Goal: Task Accomplishment & Management: Use online tool/utility

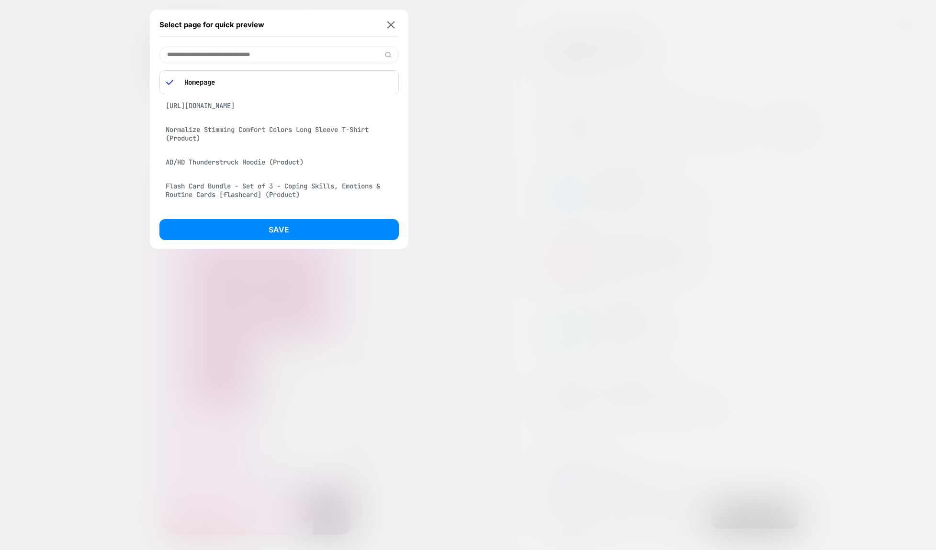
scroll to position [125, 0]
click at [224, 136] on div "Normalize Stimming Comfort Colors Long Sleeve T-Shirt (Product)" at bounding box center [278, 134] width 239 height 27
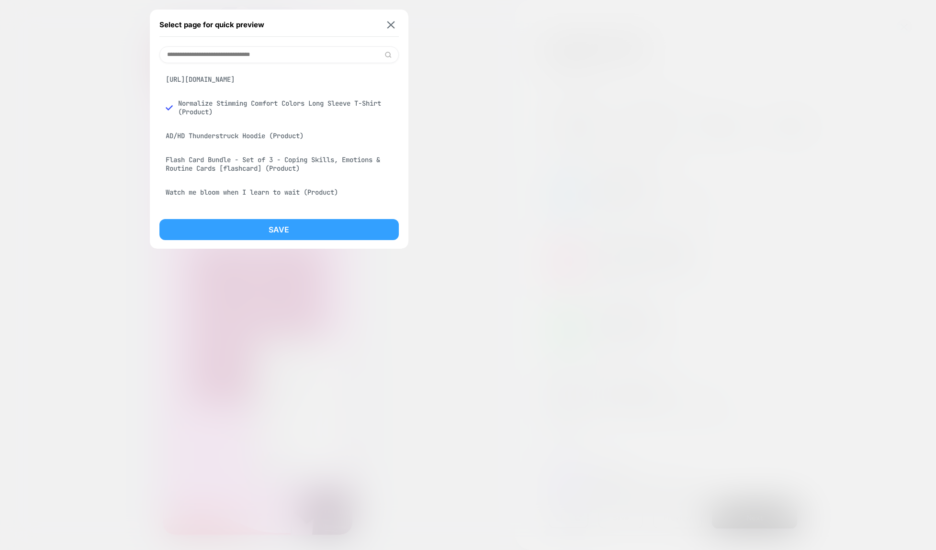
click at [278, 235] on button "Save" at bounding box center [278, 229] width 239 height 21
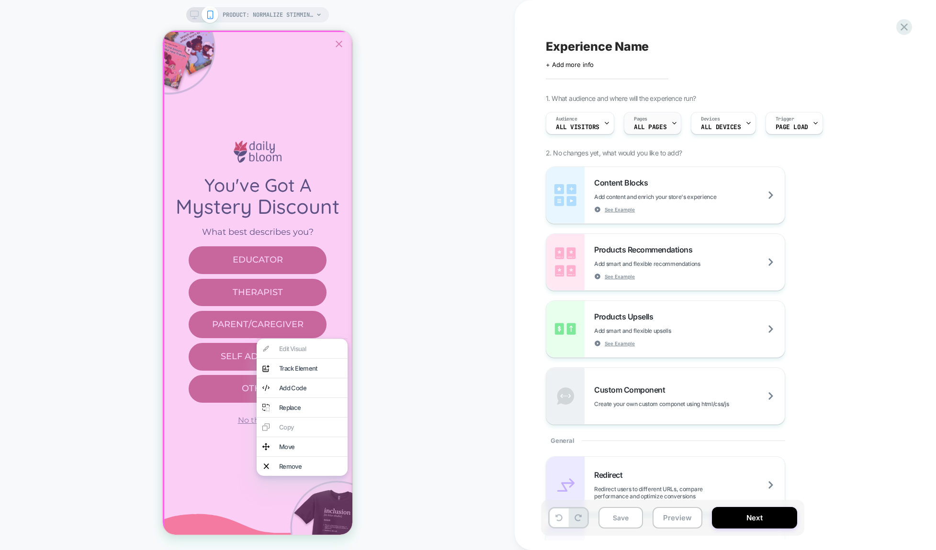
click at [651, 124] on span "ALL PAGES" at bounding box center [650, 127] width 33 height 7
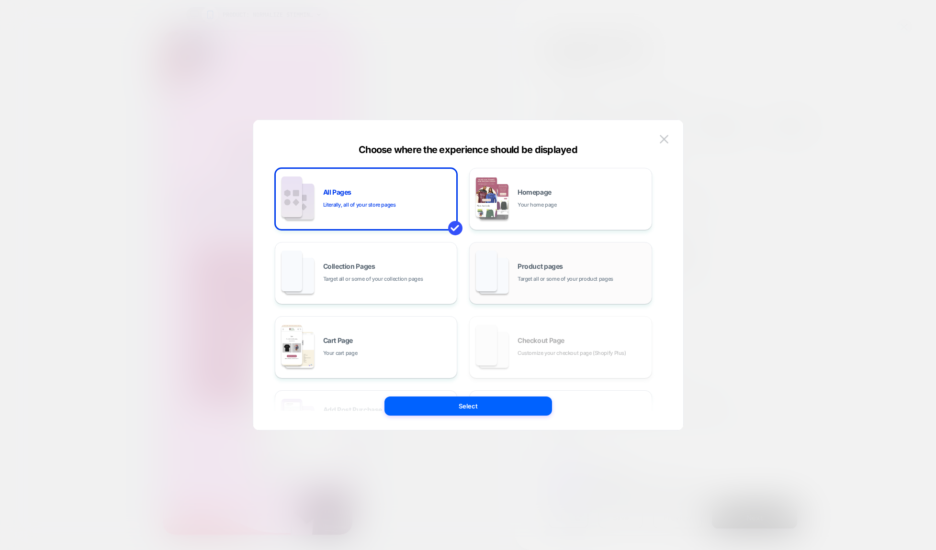
click at [571, 266] on div "Product pages Target all or some of your product pages" at bounding box center [581, 273] width 129 height 21
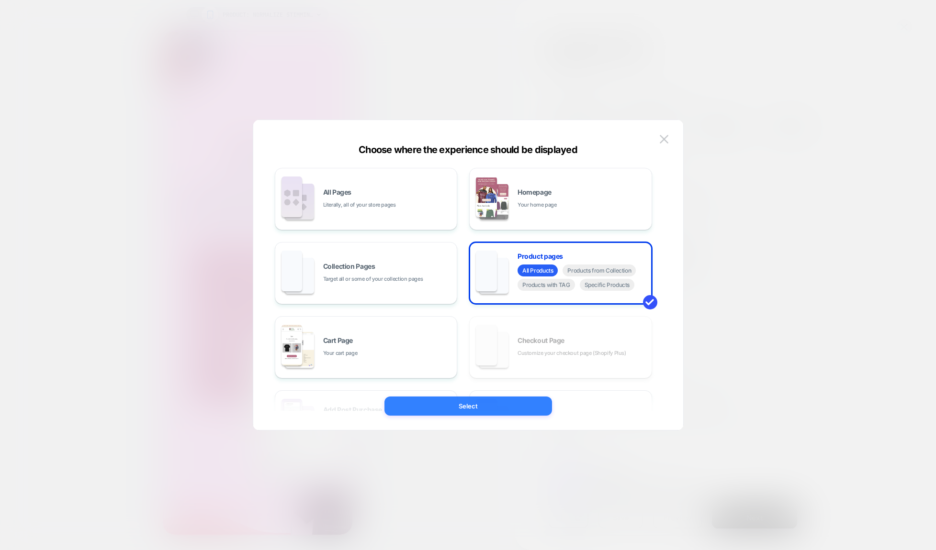
click at [465, 407] on button "Select" at bounding box center [468, 406] width 168 height 19
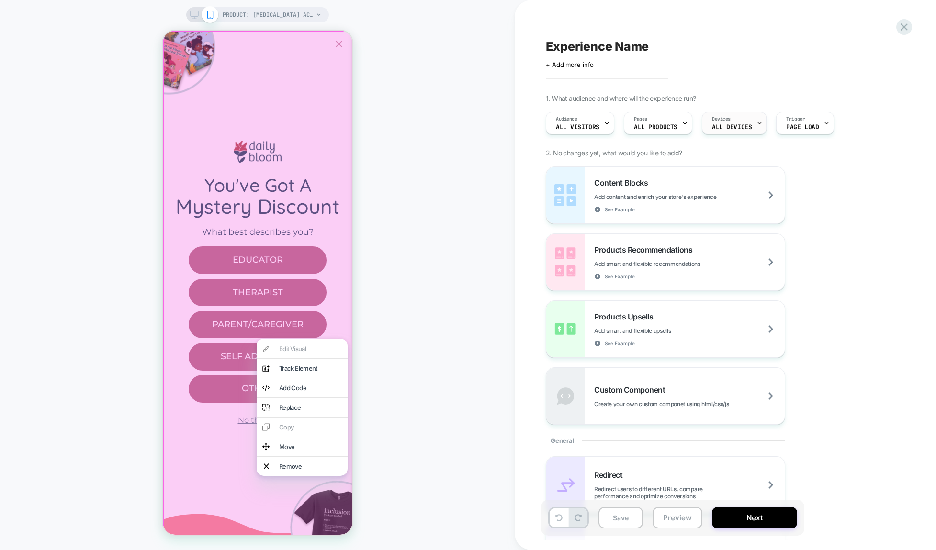
click at [757, 122] on icon at bounding box center [759, 123] width 6 height 6
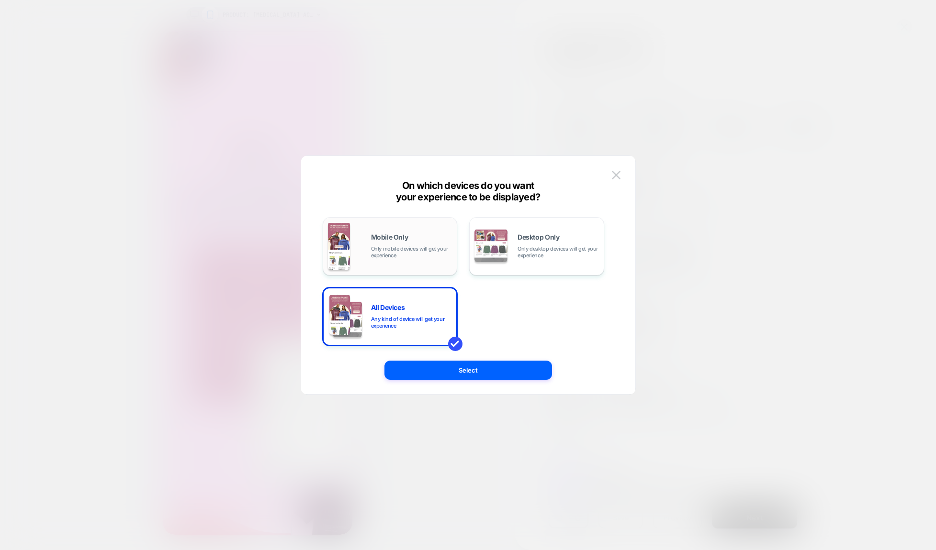
click at [381, 256] on span "Only mobile devices will get your experience" at bounding box center [411, 252] width 81 height 13
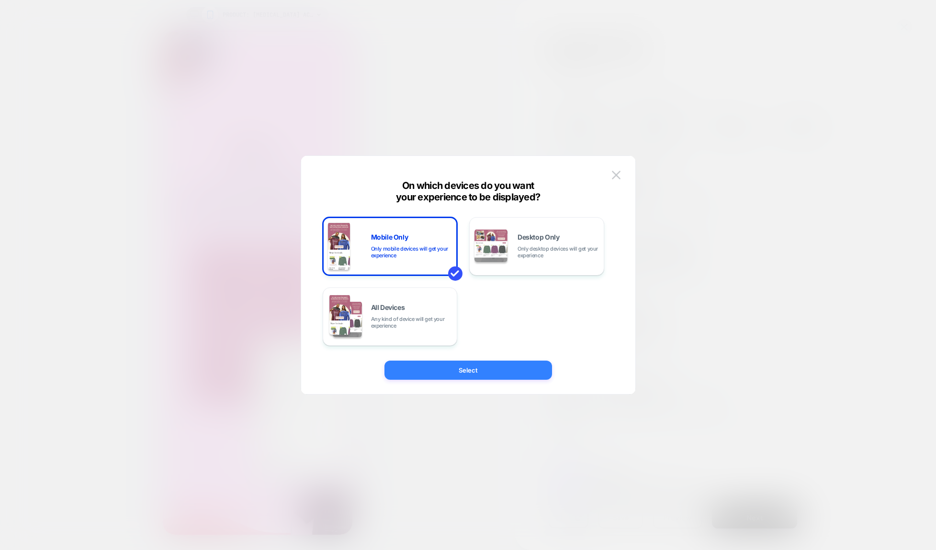
click at [476, 370] on button "Select" at bounding box center [468, 370] width 168 height 19
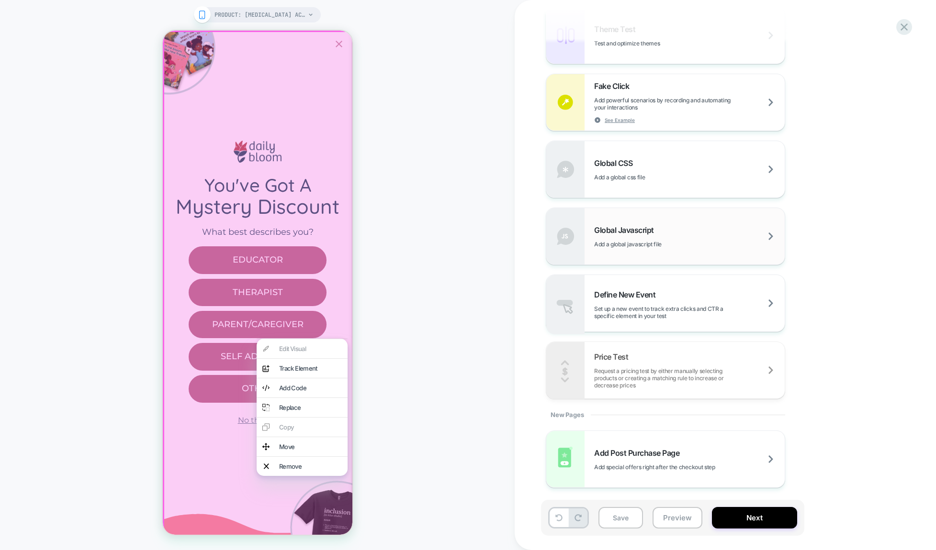
scroll to position [0, 0]
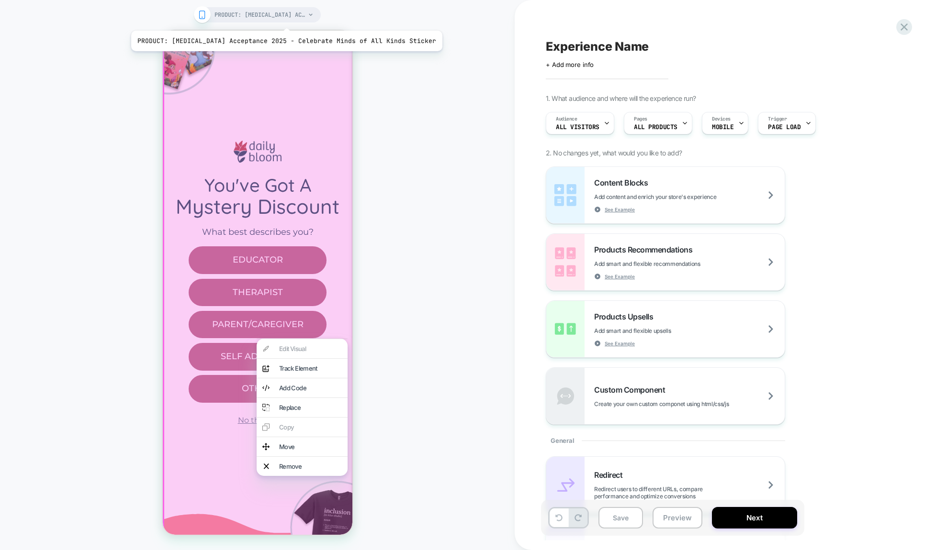
click at [269, 17] on span "PRODUCT: [MEDICAL_DATA] Acceptance 2025 - Celebrate Minds of All Kinds Sticker" at bounding box center [259, 14] width 91 height 15
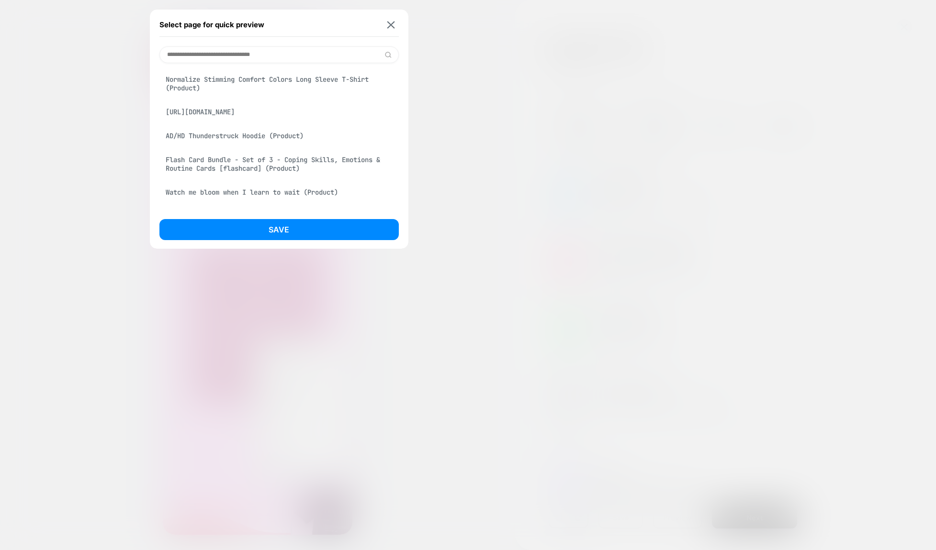
click at [211, 77] on div "Normalize Stimming Comfort Colors Long Sleeve T-Shirt (Product)" at bounding box center [278, 83] width 239 height 27
click at [280, 229] on button "Save" at bounding box center [278, 229] width 239 height 21
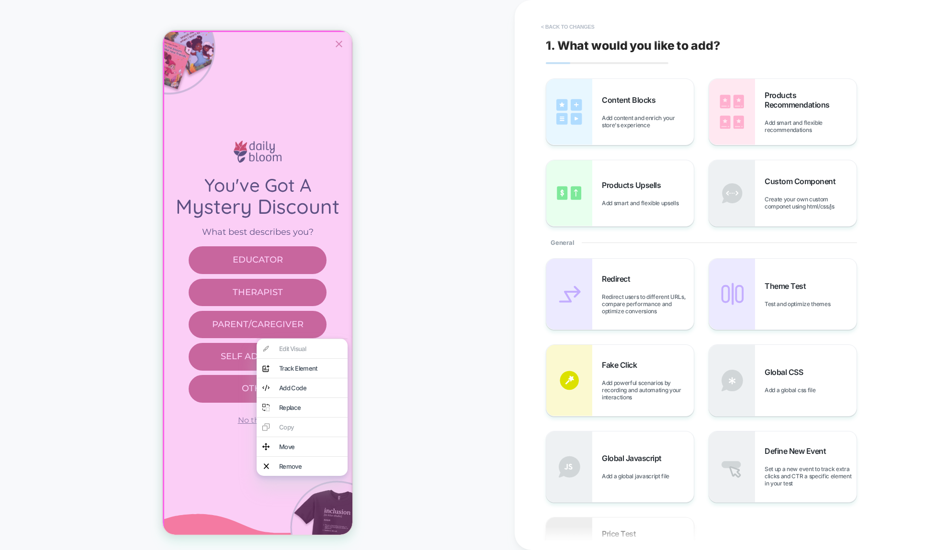
click at [559, 28] on button "< Back to changes" at bounding box center [567, 26] width 63 height 15
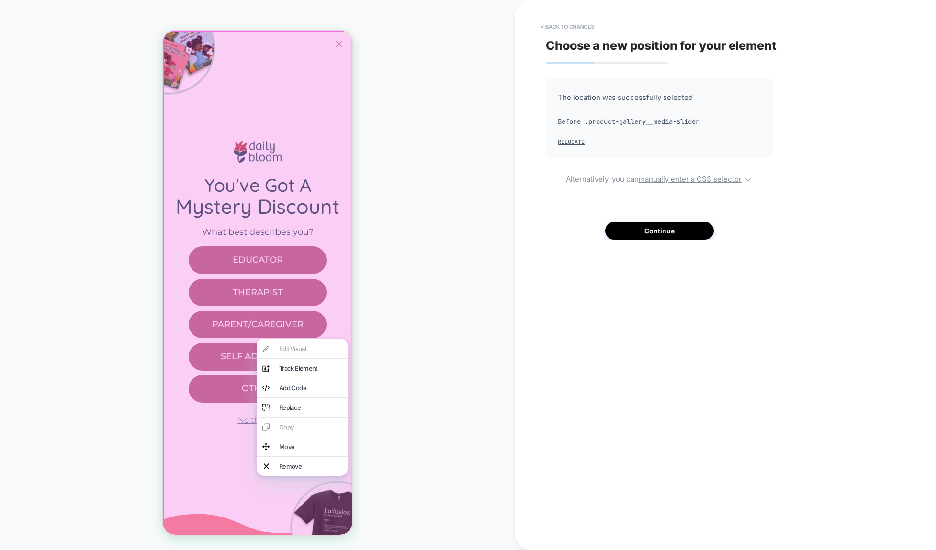
click at [437, 418] on div "PRODUCT: Normalize Stimming Comfort Colors Long Sleeve T-Shirt PRODUCT: Normali…" at bounding box center [257, 275] width 515 height 531
click at [409, 383] on div "PRODUCT: Normalize Stimming Comfort Colors Long Sleeve T-Shirt PRODUCT: Normali…" at bounding box center [257, 275] width 515 height 531
click at [683, 235] on button "Continue" at bounding box center [659, 231] width 109 height 18
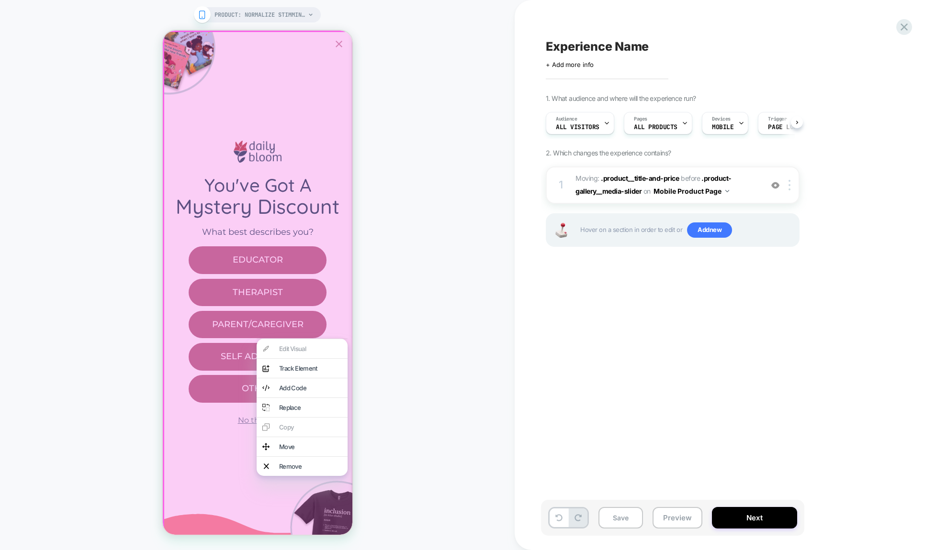
scroll to position [0, 0]
click at [740, 186] on span "Moving: .product__title-and-price .product__title-and-price before .product-gal…" at bounding box center [666, 185] width 182 height 26
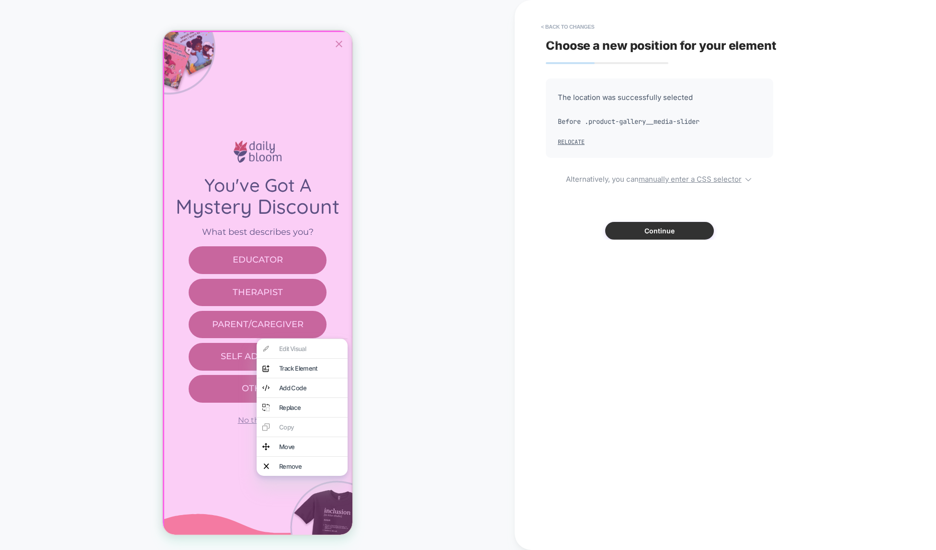
click at [644, 235] on button "Continue" at bounding box center [659, 231] width 109 height 18
click at [652, 233] on button "Continue" at bounding box center [659, 231] width 109 height 18
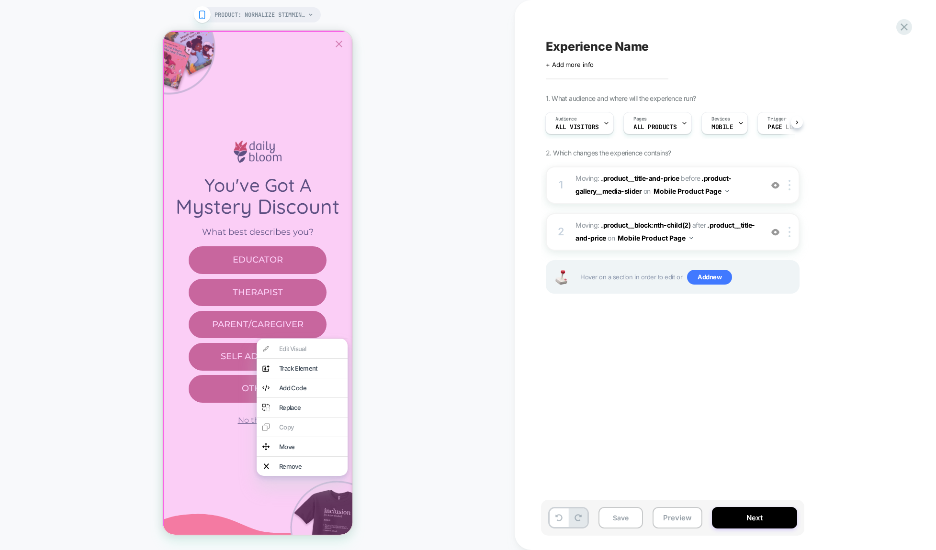
click at [647, 340] on div "Experience Name Click to edit experience details + Add more info 1. What audien…" at bounding box center [720, 275] width 359 height 531
click at [402, 311] on div "PRODUCT: Normalize Stimming Comfort Colors Long Sleeve T-Shirt PRODUCT: Normali…" at bounding box center [257, 275] width 515 height 531
click at [624, 352] on div "Experience Name Click to edit experience details + Add more info 1. What audien…" at bounding box center [720, 275] width 359 height 531
click at [560, 369] on div "Experience Name Click to edit experience details + Add more info 1. What audien…" at bounding box center [720, 275] width 359 height 531
click at [619, 520] on button "Save" at bounding box center [620, 518] width 45 height 22
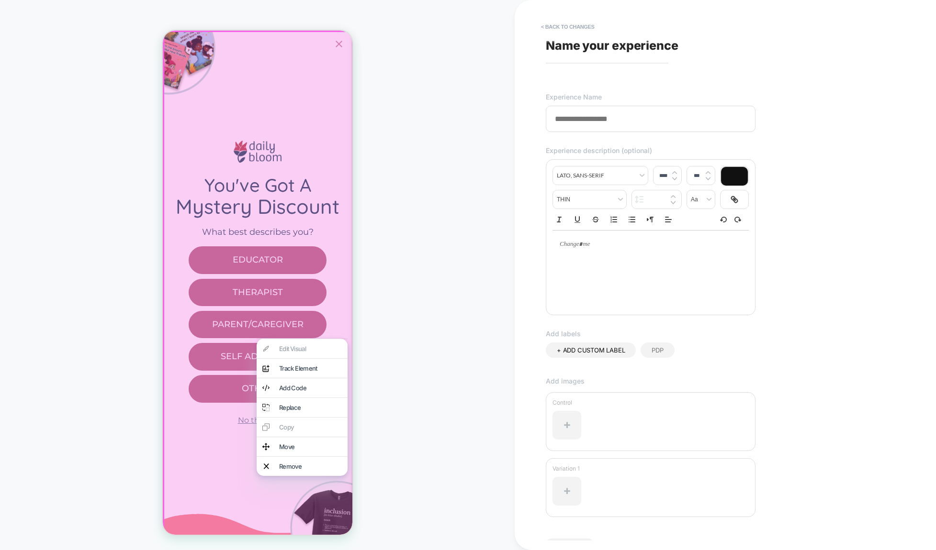
click at [637, 122] on input at bounding box center [651, 119] width 210 height 26
click at [616, 123] on input "**********" at bounding box center [651, 119] width 210 height 26
click at [613, 121] on input "**********" at bounding box center [651, 119] width 210 height 26
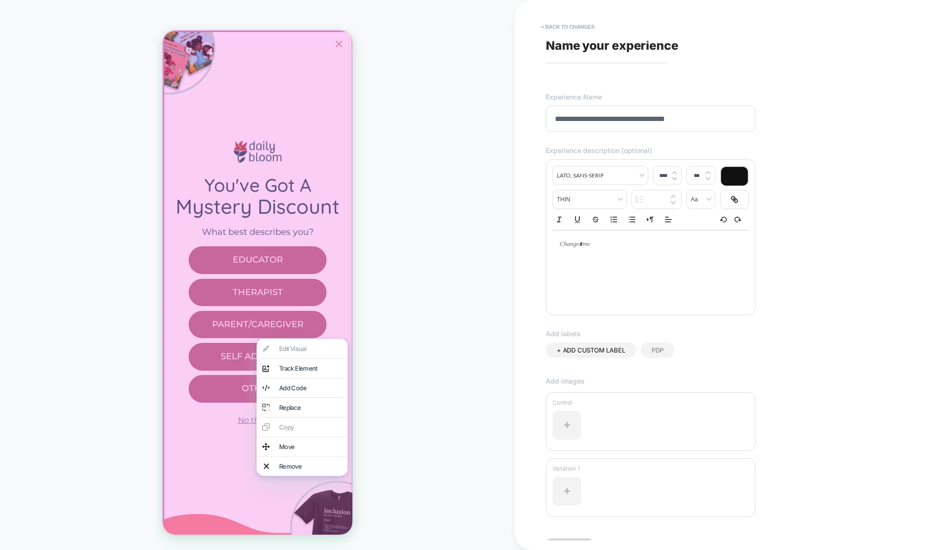
click at [613, 121] on input "**********" at bounding box center [651, 119] width 210 height 26
drag, startPoint x: 604, startPoint y: 120, endPoint x: 699, endPoint y: 118, distance: 95.3
click at [699, 118] on input "**********" at bounding box center [651, 119] width 210 height 26
click at [590, 118] on input "**********" at bounding box center [651, 119] width 210 height 26
type input "**********"
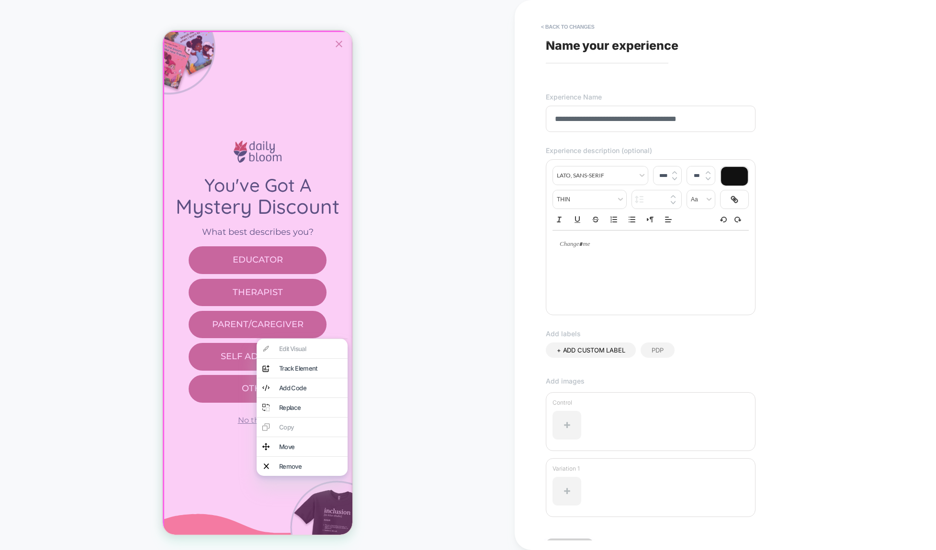
click at [586, 249] on p at bounding box center [647, 244] width 170 height 9
type input "****"
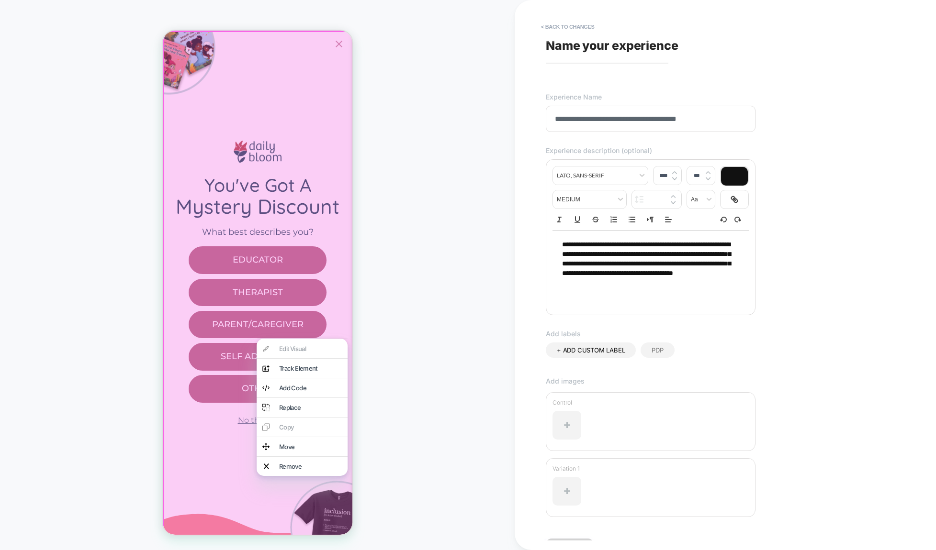
click at [720, 339] on div "**********" at bounding box center [720, 275] width 359 height 531
click at [648, 352] on div "PDP" at bounding box center [657, 350] width 34 height 15
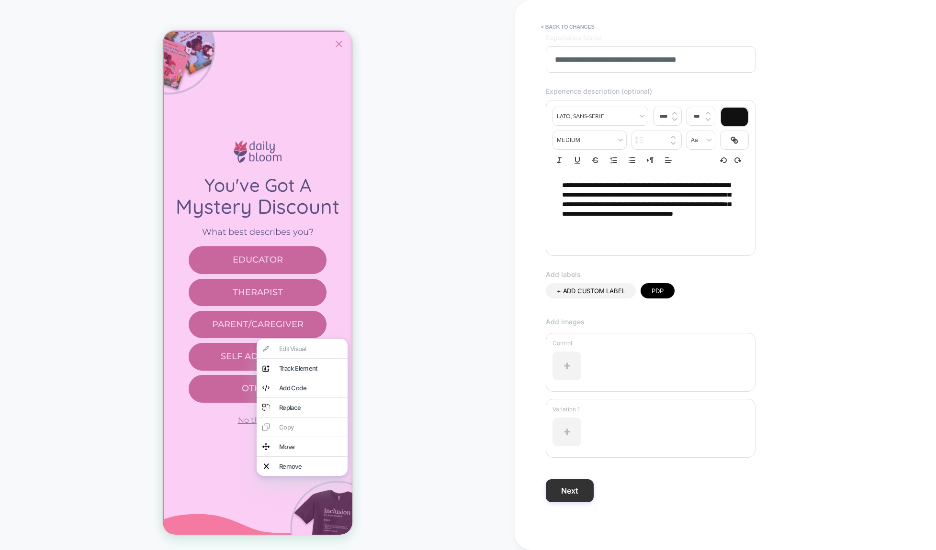
click at [570, 492] on button "Next" at bounding box center [570, 491] width 48 height 23
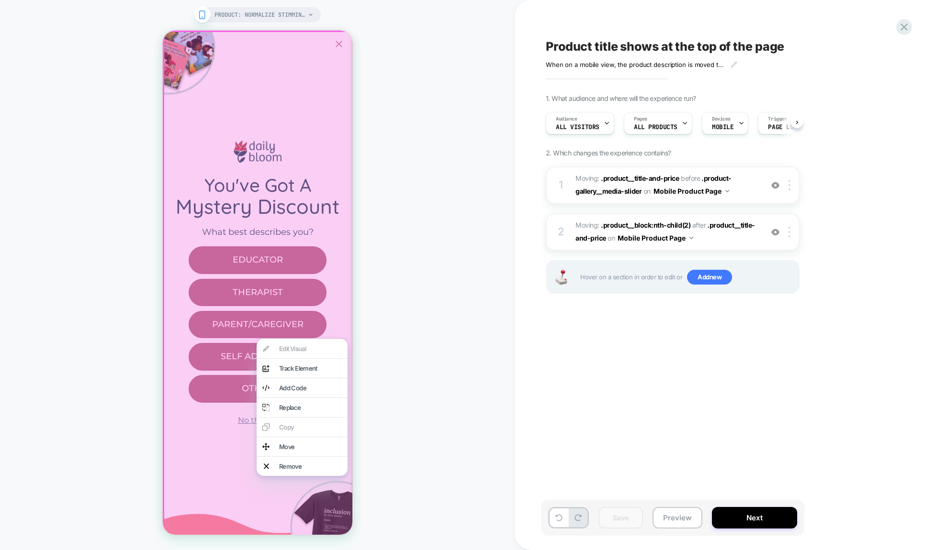
scroll to position [0, 0]
click at [592, 423] on div "Product title shows at the top of the page When on a mobile view, the product d…" at bounding box center [720, 275] width 359 height 531
click at [287, 13] on span "PRODUCT: Normalize Stimming Comfort Colors Long Sleeve T-Shirt" at bounding box center [259, 14] width 91 height 15
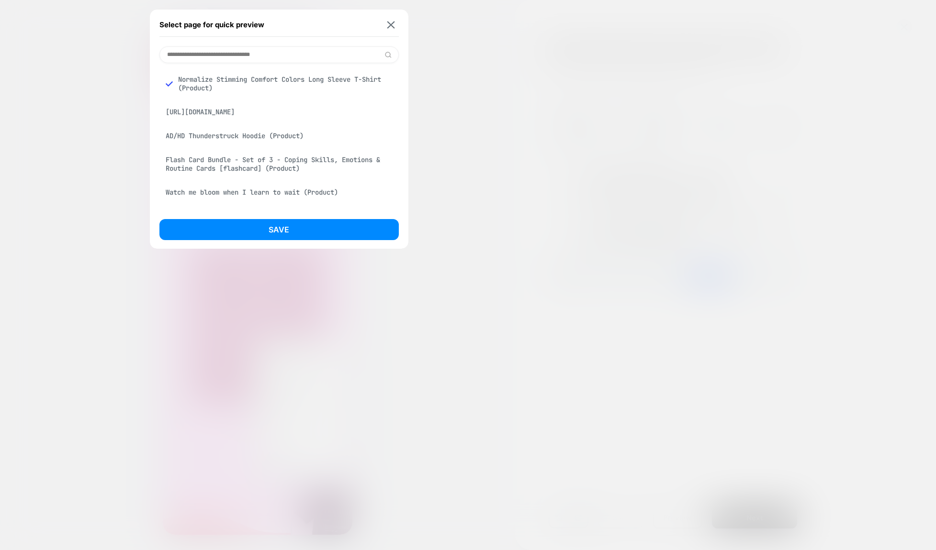
click at [256, 82] on div "Normalize Stimming Comfort Colors Long Sleeve T-Shirt (Product)" at bounding box center [278, 83] width 239 height 27
click at [283, 219] on button "Save" at bounding box center [278, 229] width 239 height 21
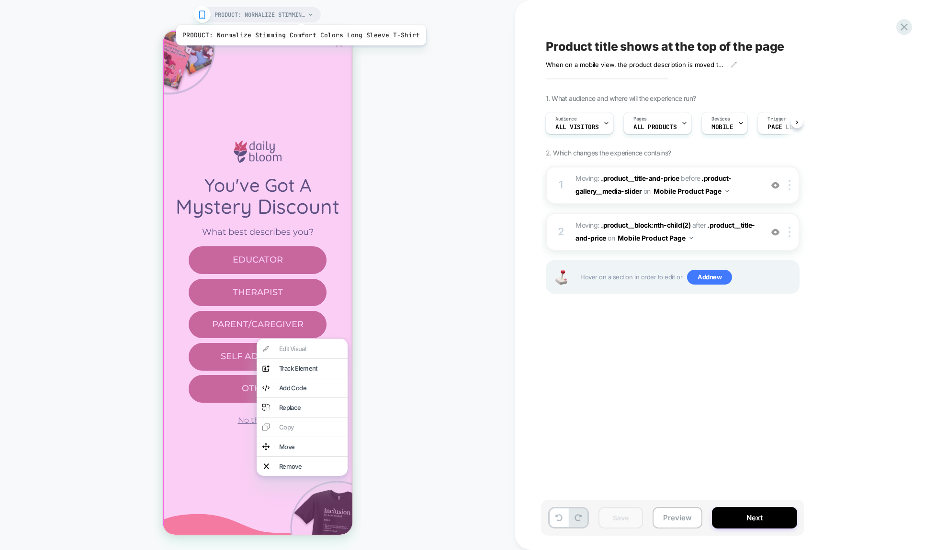
click at [298, 13] on span "PRODUCT: Normalize Stimming Comfort Colors Long Sleeve T-Shirt" at bounding box center [259, 14] width 91 height 15
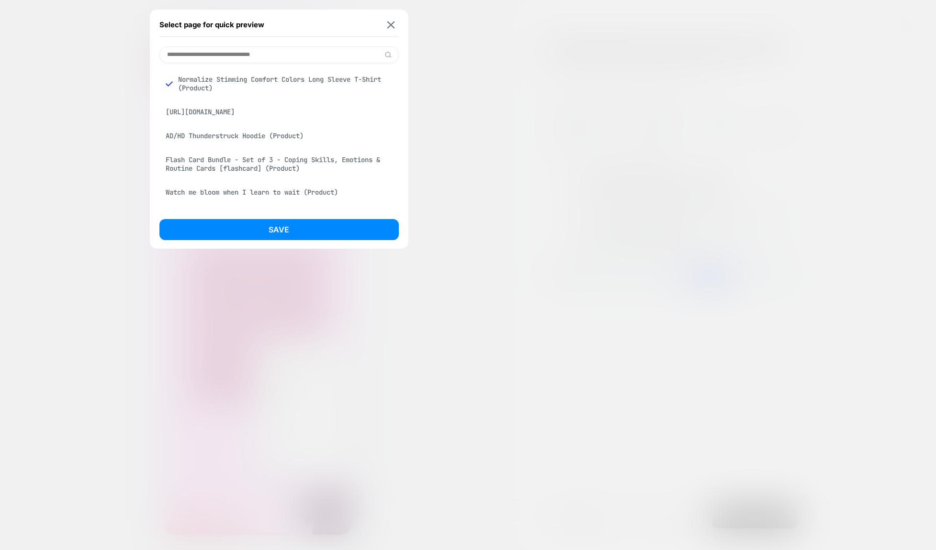
click at [230, 141] on div "AD/HD Thunderstruck Hoodie (Product)" at bounding box center [278, 136] width 239 height 18
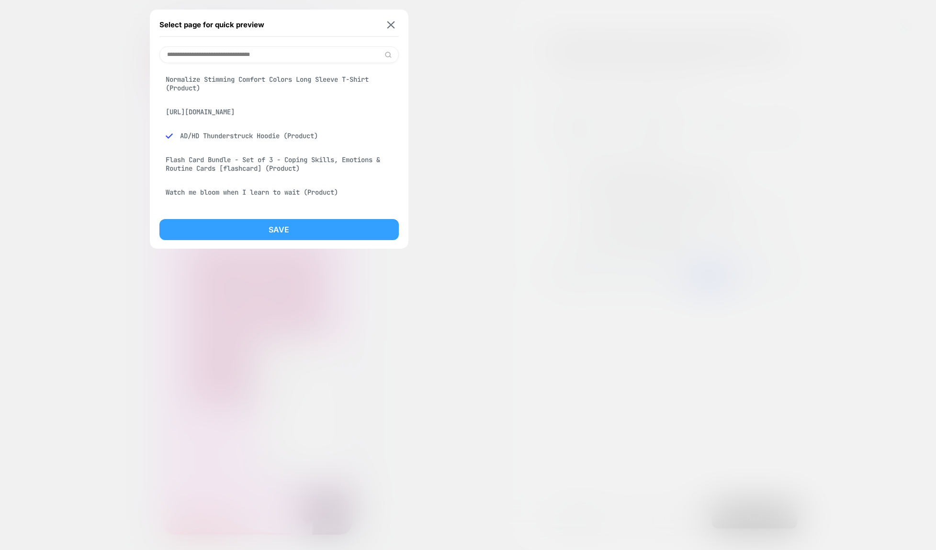
click at [267, 230] on button "Save" at bounding box center [278, 229] width 239 height 21
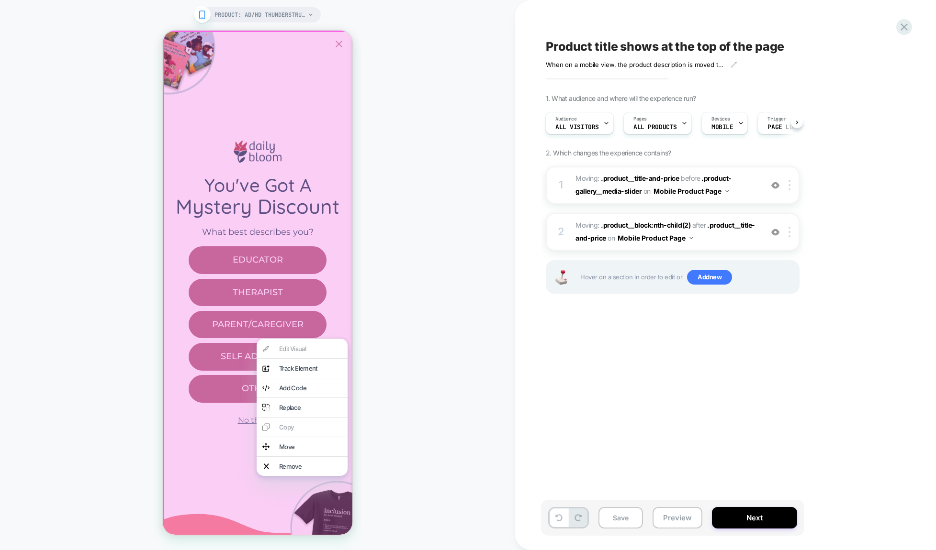
scroll to position [0, 1]
click at [790, 232] on img at bounding box center [789, 232] width 2 height 11
click at [769, 310] on div "Delete" at bounding box center [790, 309] width 85 height 26
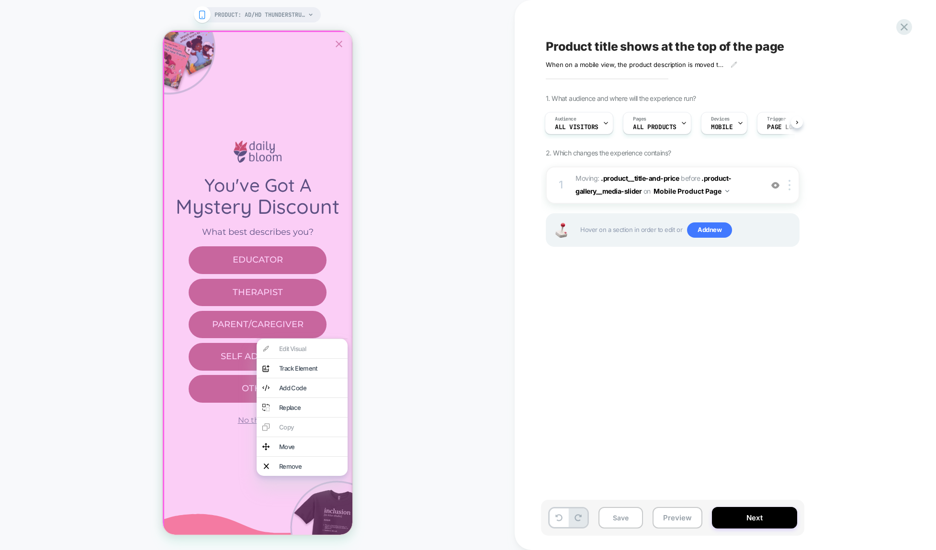
click at [422, 436] on div "PRODUCT: AD/HD Thunderstruck Hoodie PRODUCT: AD/HD Thunderstruck Hoodie" at bounding box center [257, 275] width 515 height 531
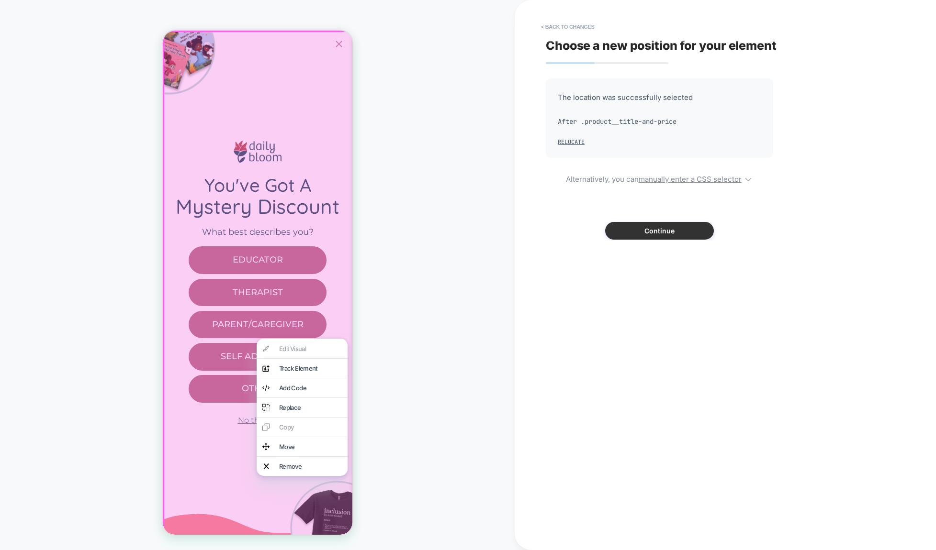
click at [667, 231] on button "Continue" at bounding box center [659, 231] width 109 height 18
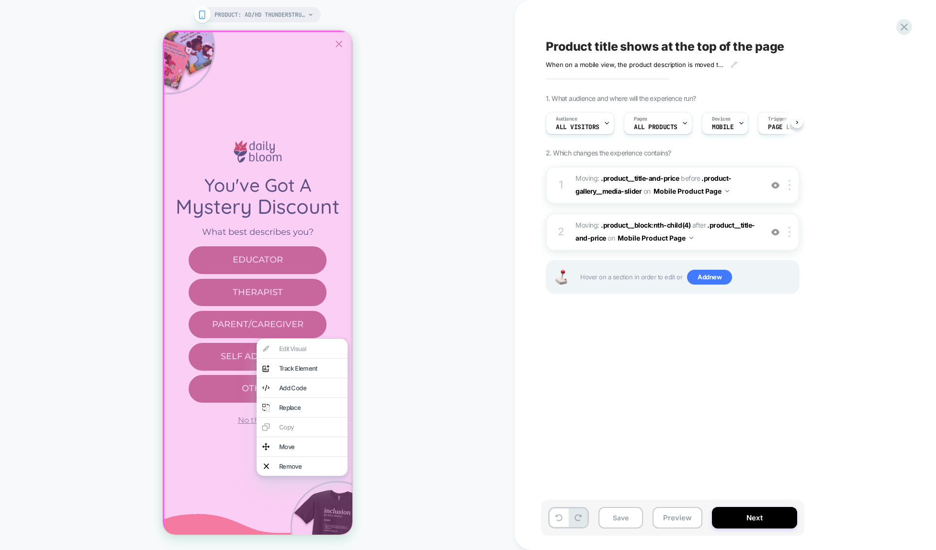
scroll to position [0, 0]
click at [645, 226] on span ".product__block:nth-child(4)" at bounding box center [646, 225] width 90 height 8
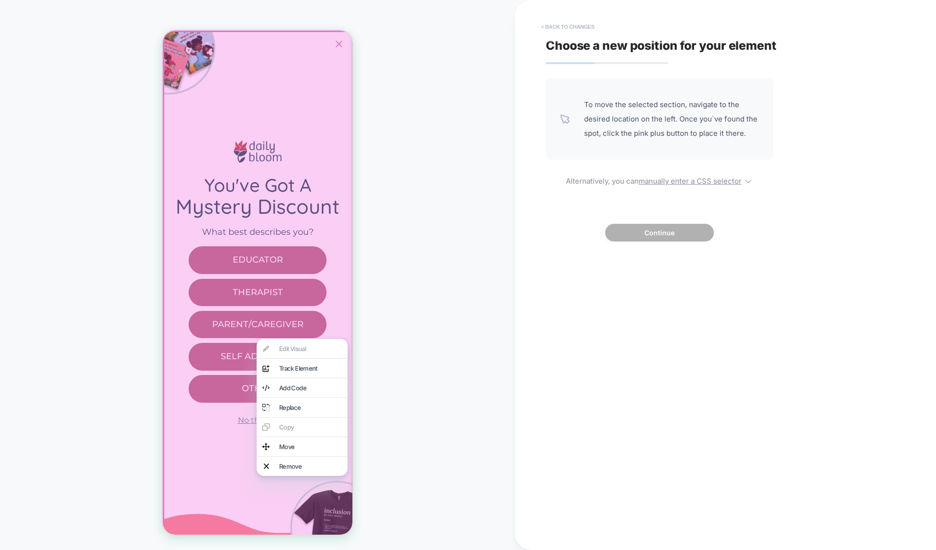
click at [552, 27] on button "< Back to changes" at bounding box center [567, 26] width 63 height 15
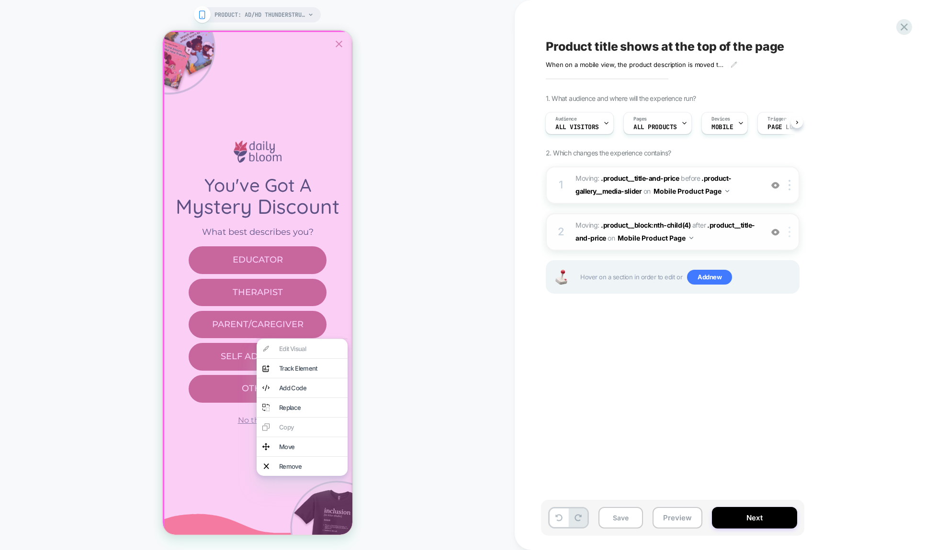
click at [789, 231] on img at bounding box center [789, 232] width 2 height 11
click at [770, 310] on div "Delete" at bounding box center [790, 309] width 85 height 26
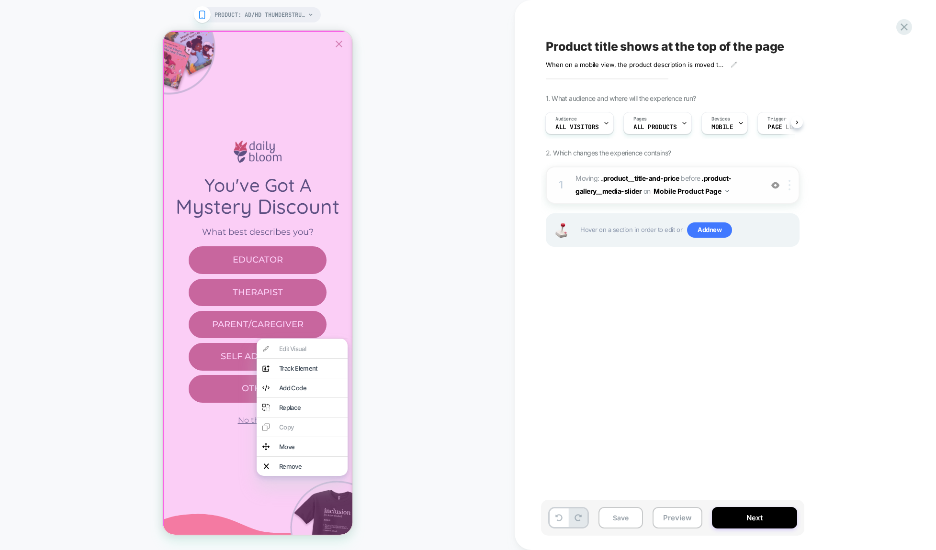
click at [788, 188] on img at bounding box center [789, 185] width 2 height 11
click at [766, 261] on div "Delete" at bounding box center [790, 262] width 85 height 26
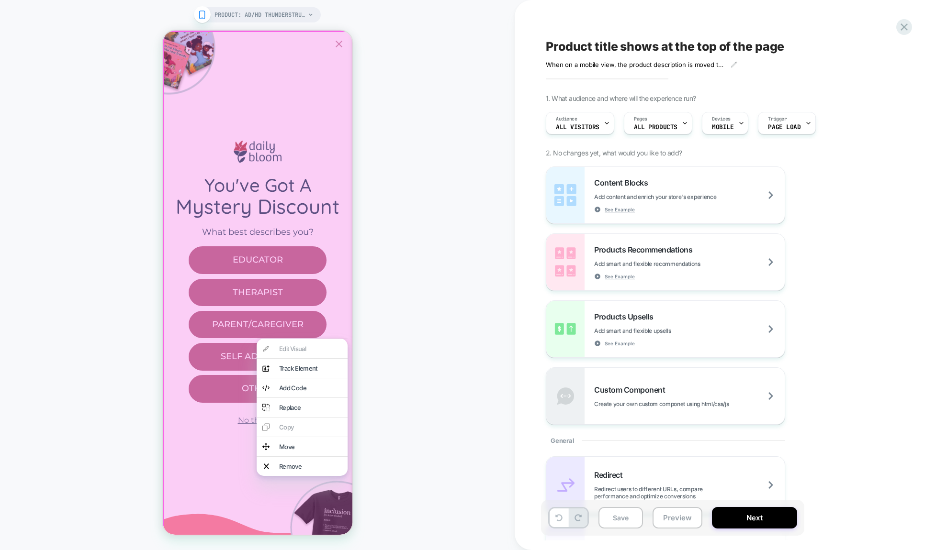
scroll to position [0, 0]
click at [284, 13] on span "PRODUCT: AD/HD Thunderstruck Hoodie" at bounding box center [259, 14] width 91 height 15
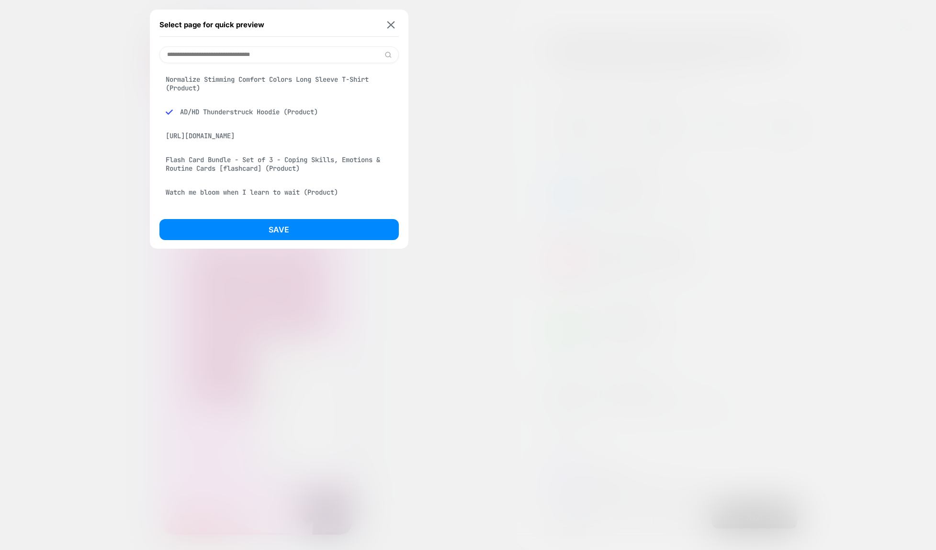
click at [243, 79] on div "Normalize Stimming Comfort Colors Long Sleeve T-Shirt (Product)" at bounding box center [278, 83] width 239 height 27
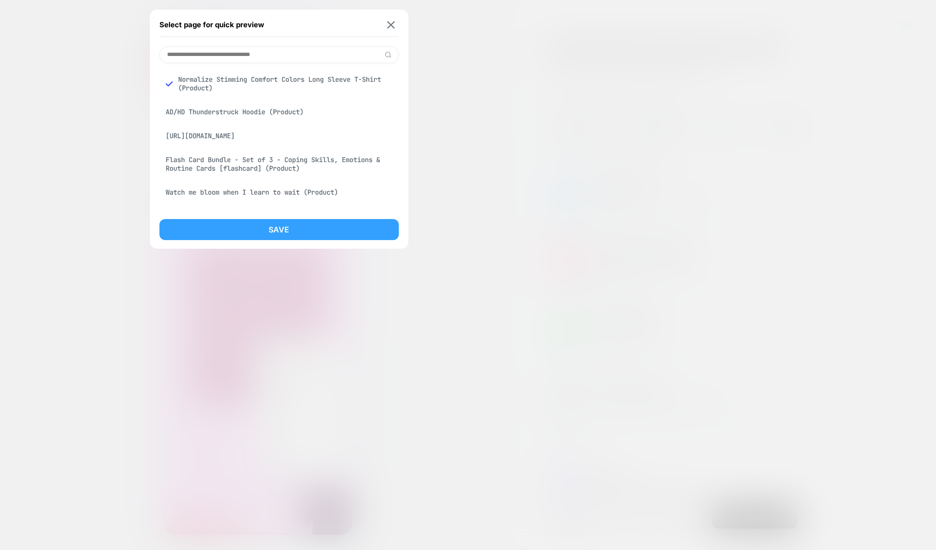
click at [279, 231] on button "Save" at bounding box center [278, 229] width 239 height 21
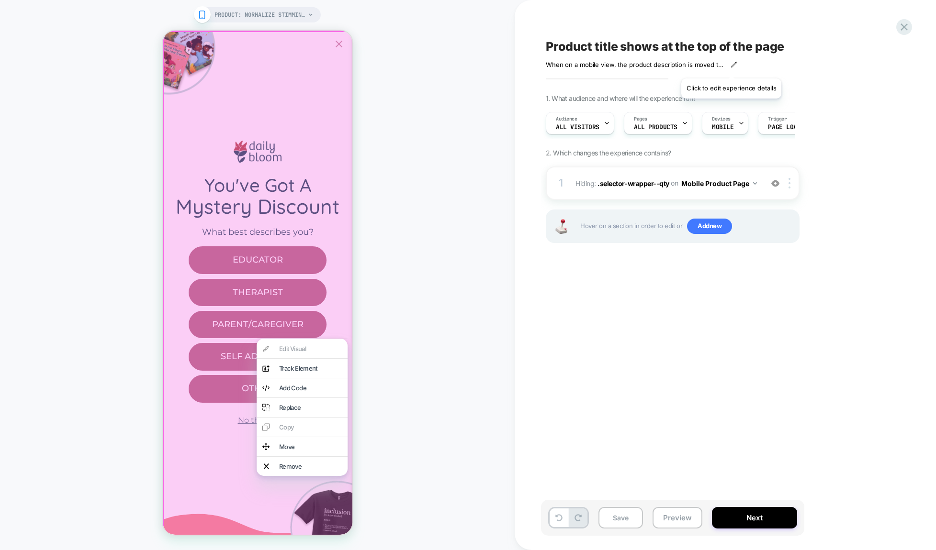
click at [731, 67] on icon at bounding box center [733, 64] width 5 height 5
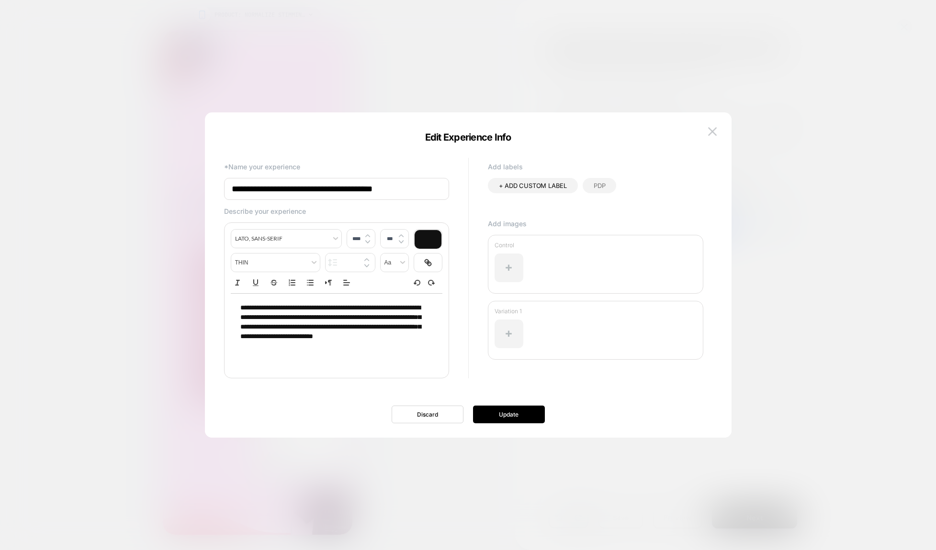
click at [372, 194] on input "**********" at bounding box center [336, 189] width 225 height 22
type input "**********"
click at [297, 321] on span "**********" at bounding box center [330, 321] width 180 height 35
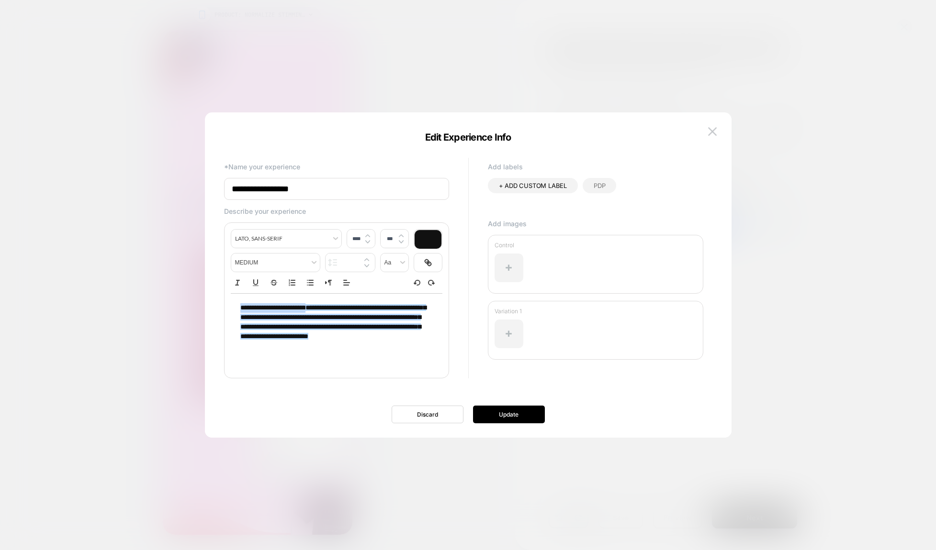
drag, startPoint x: 307, startPoint y: 308, endPoint x: 351, endPoint y: 355, distance: 64.0
click at [351, 355] on div "**********" at bounding box center [337, 331] width 212 height 77
click at [604, 182] on span "PDP" at bounding box center [598, 186] width 11 height 8
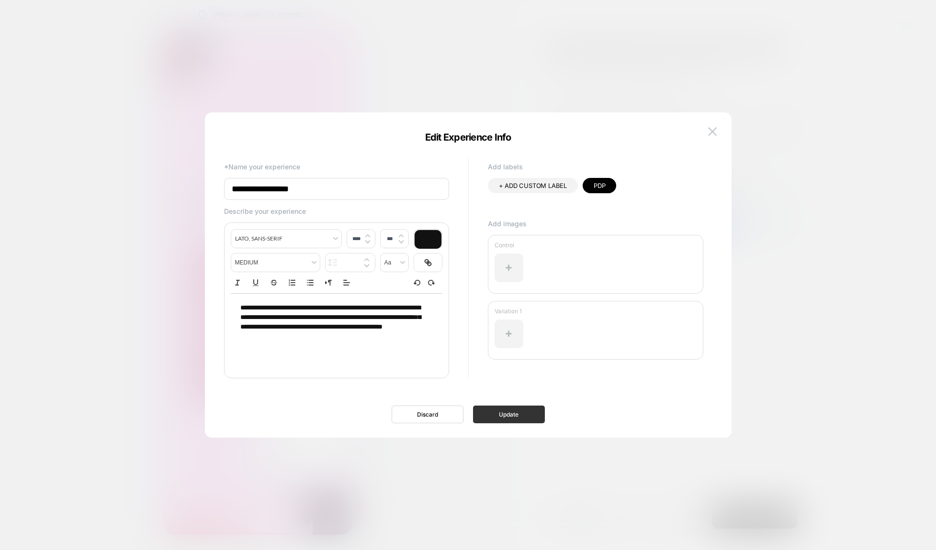
click at [507, 417] on button "Update" at bounding box center [509, 415] width 72 height 18
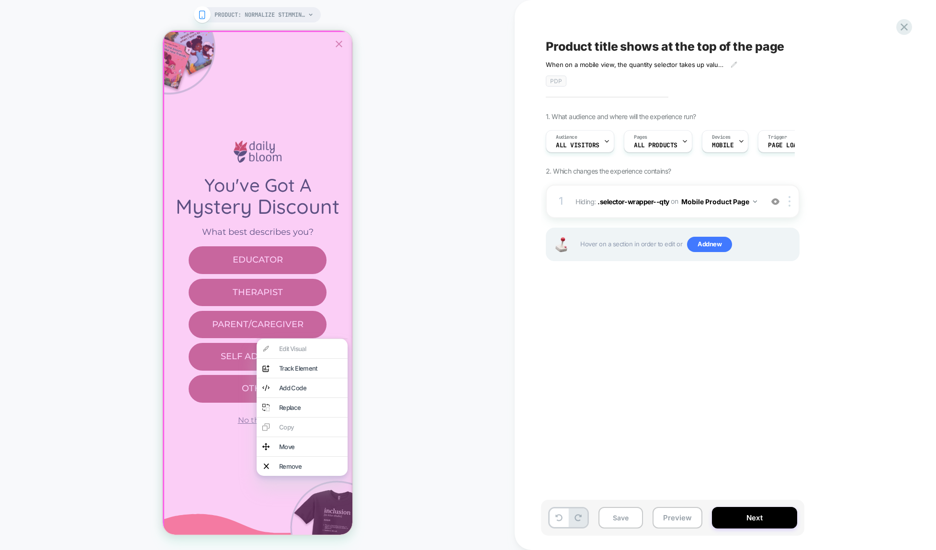
click at [742, 45] on span "Product title shows at the top of the page" at bounding box center [665, 46] width 238 height 14
click at [776, 48] on textarea "**********" at bounding box center [705, 46] width 318 height 14
type textarea "**********"
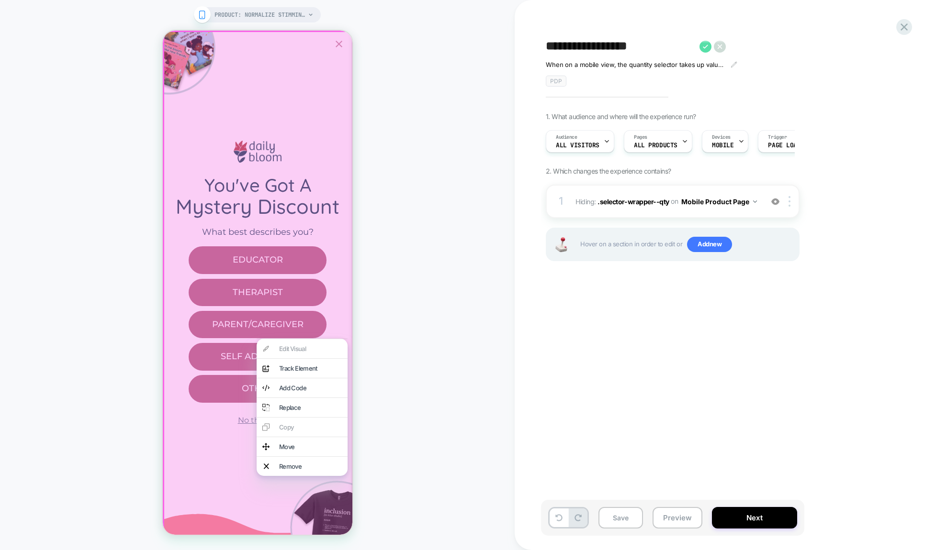
click at [709, 47] on icon at bounding box center [705, 47] width 12 height 12
click at [646, 294] on div "Hide Qty Selector When on a mobile view, the quantity selector takes up valuabl…" at bounding box center [720, 275] width 359 height 531
click at [643, 46] on span "Hide Qty Selector" at bounding box center [597, 46] width 103 height 14
type textarea "**********"
click at [783, 45] on icon at bounding box center [788, 47] width 12 height 12
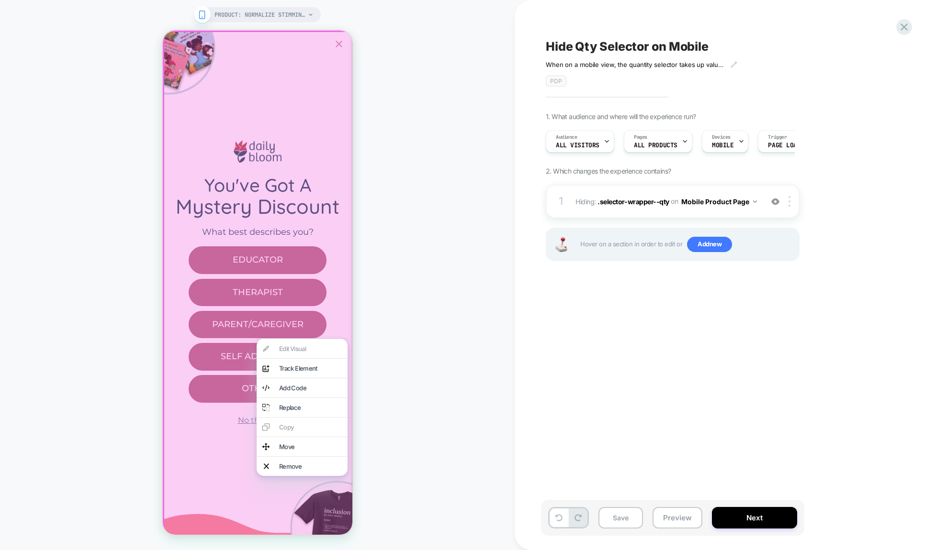
click at [661, 302] on div "Hide Qty Selector on Mobile When on a mobile view, the quantity selector takes …" at bounding box center [720, 275] width 359 height 531
click at [759, 520] on button "Next" at bounding box center [754, 518] width 85 height 22
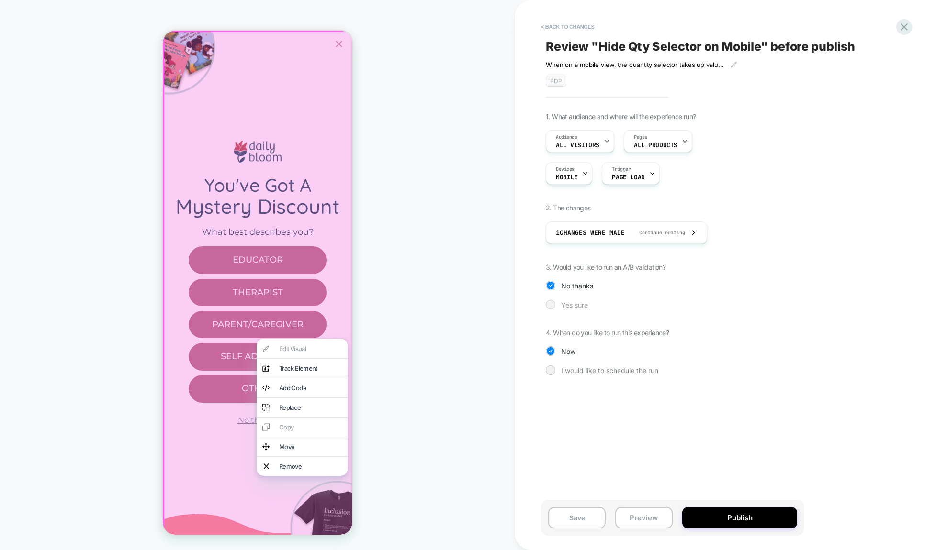
click at [552, 304] on div at bounding box center [550, 304] width 7 height 7
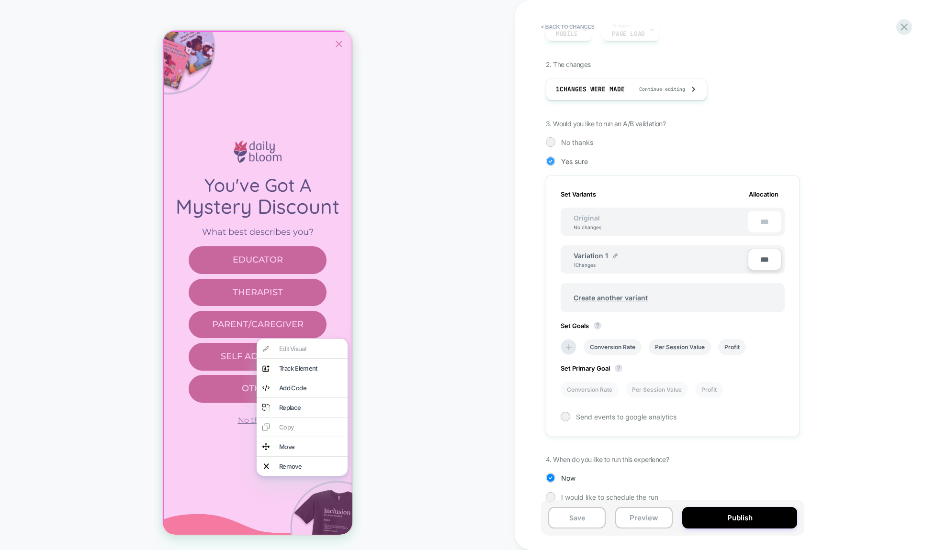
scroll to position [157, 0]
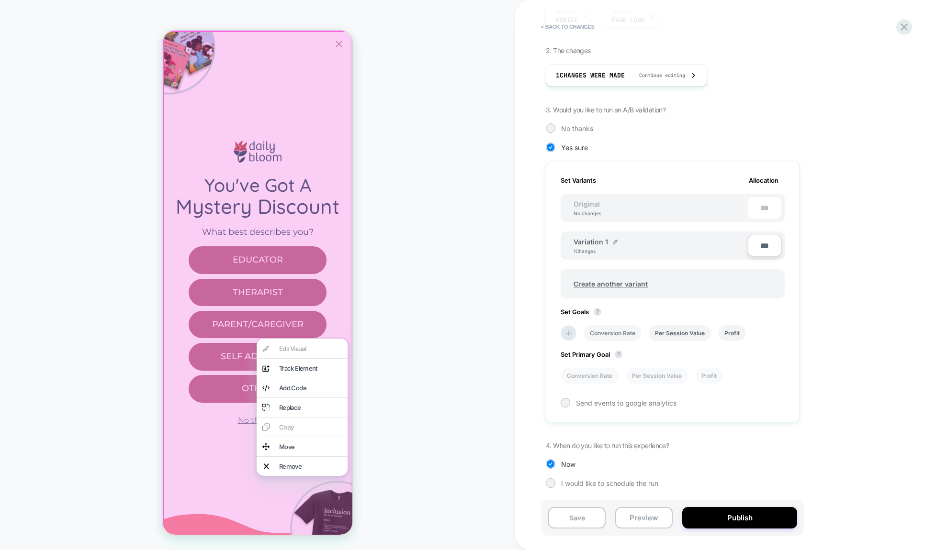
click at [599, 331] on li "Conversion Rate" at bounding box center [612, 333] width 58 height 16
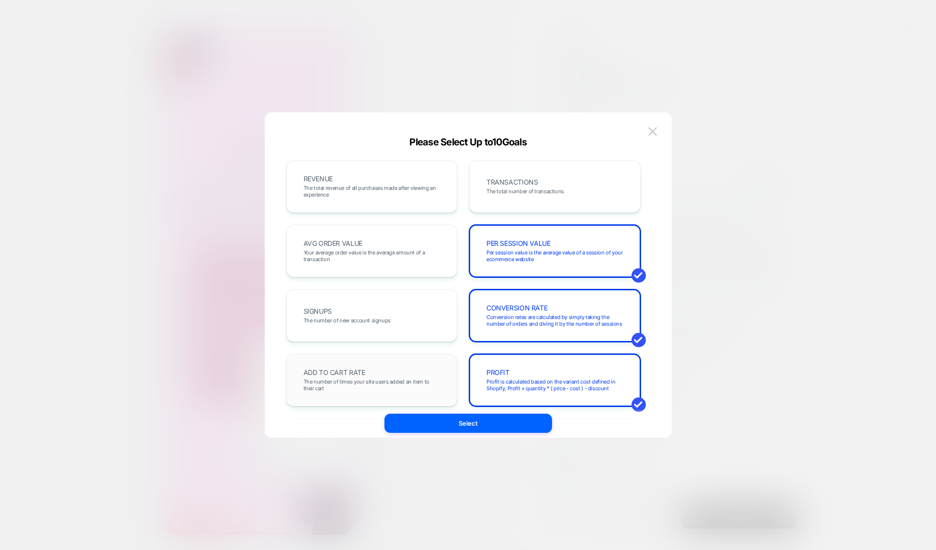
click at [410, 383] on span "The number of times your site users added an item to their cart" at bounding box center [371, 385] width 137 height 13
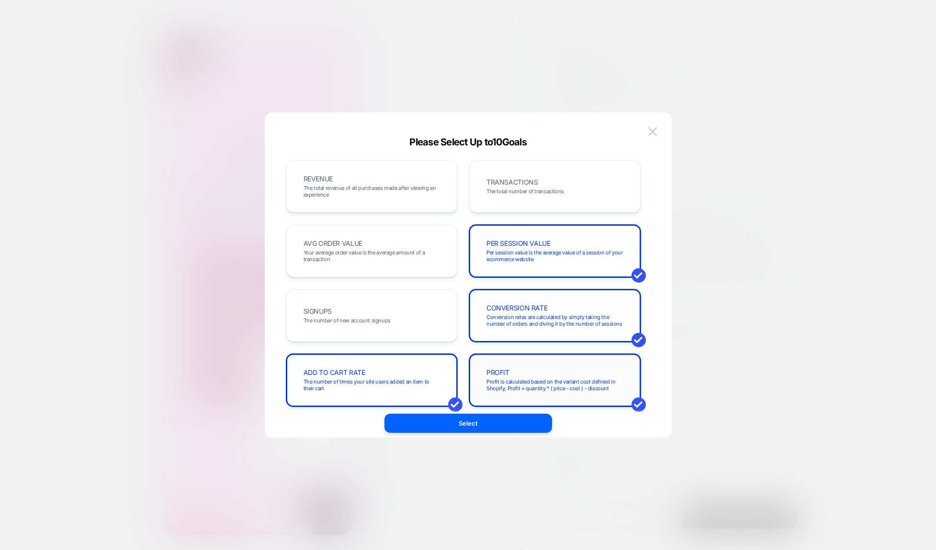
click at [593, 382] on span "Profit is calculated based on the variant cost defined in Shopify, Profit = qua…" at bounding box center [554, 385] width 137 height 13
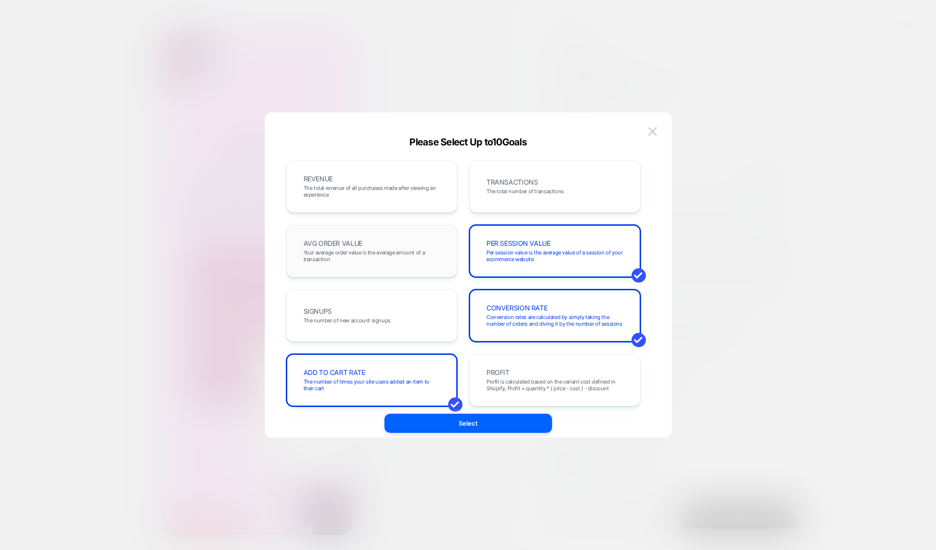
click at [442, 254] on div "AVG ORDER VALUE Your average order value is the average amount of a transaction" at bounding box center [371, 251] width 151 height 33
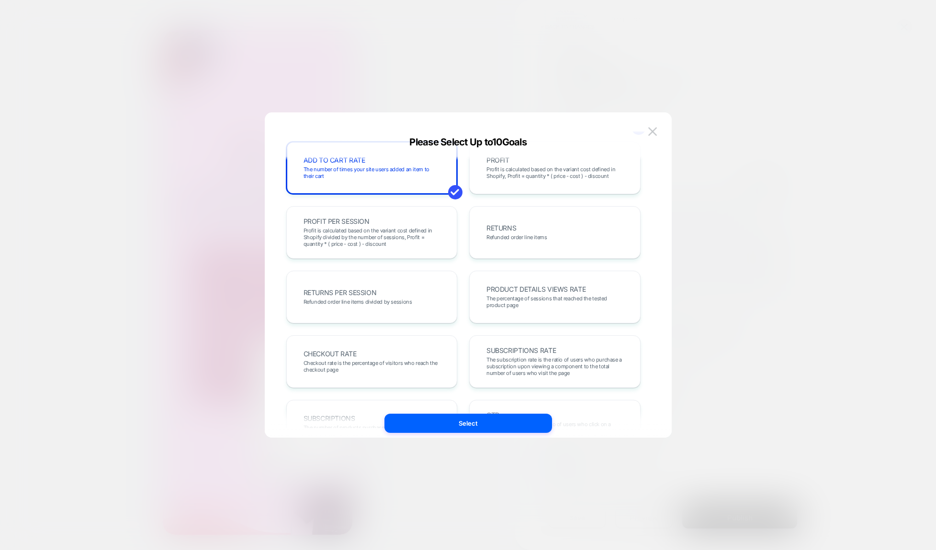
scroll to position [0, 0]
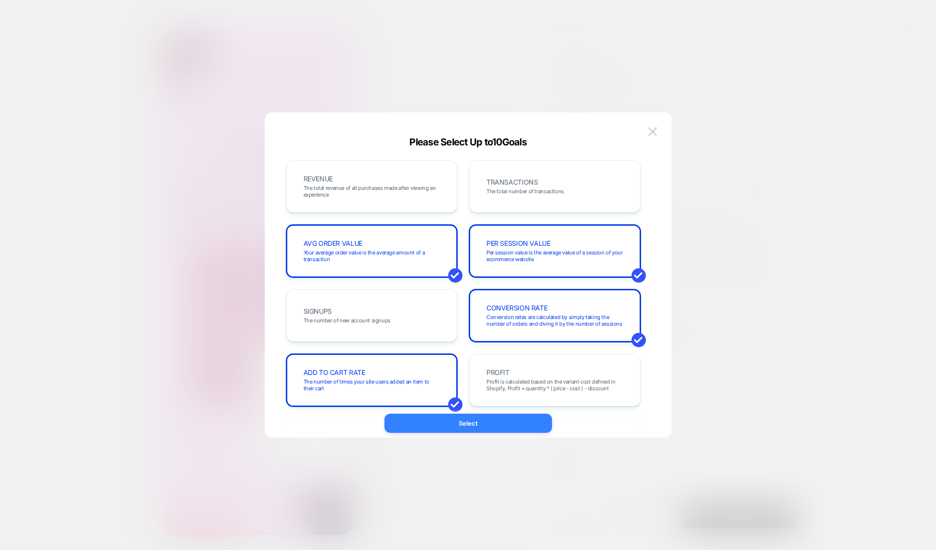
click at [478, 425] on button "Select" at bounding box center [468, 423] width 168 height 19
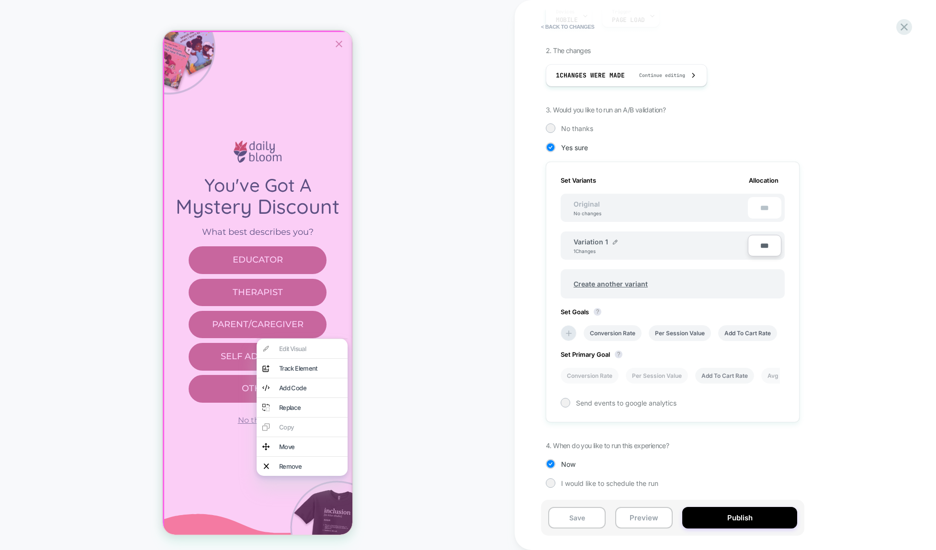
click at [733, 377] on li "Add To Cart Rate" at bounding box center [724, 376] width 59 height 16
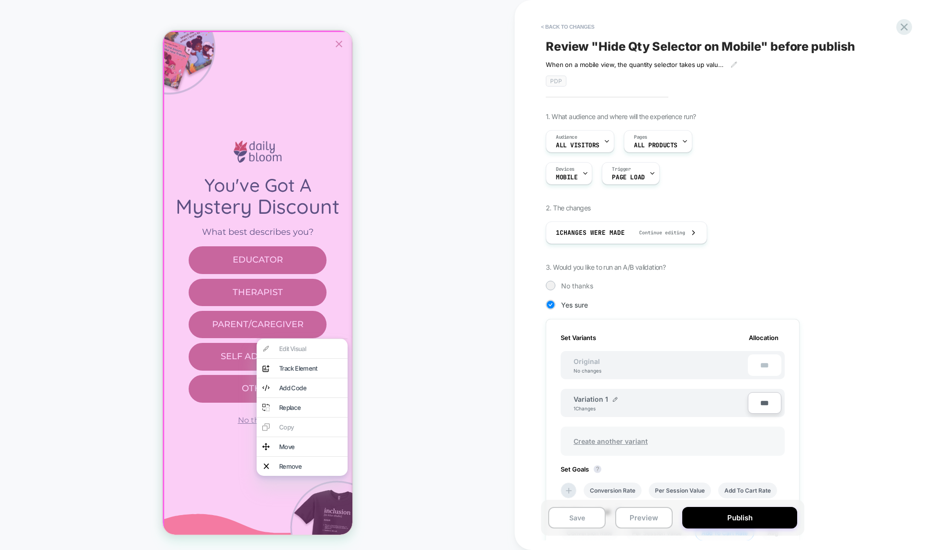
scroll to position [157, 0]
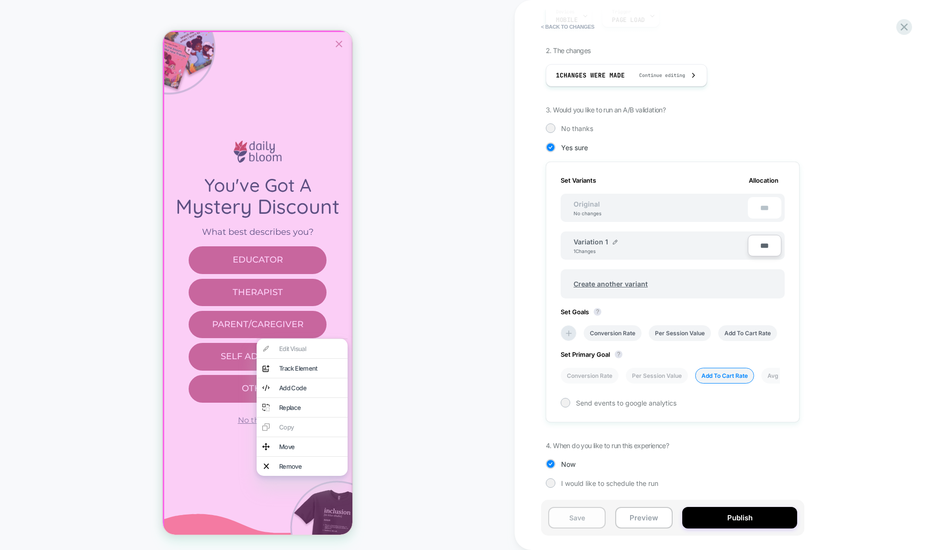
click at [597, 523] on button "Save" at bounding box center [576, 518] width 57 height 22
click at [642, 520] on button "Preview" at bounding box center [643, 518] width 57 height 22
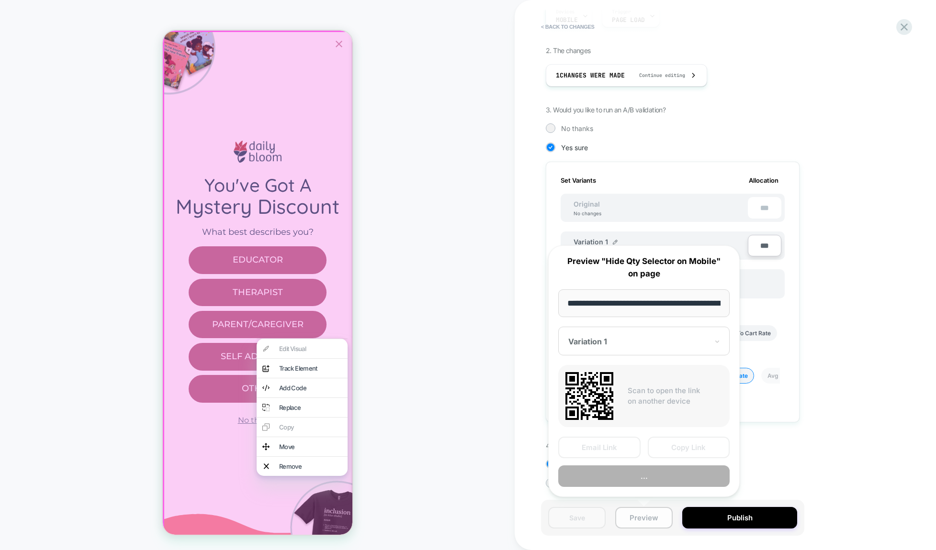
scroll to position [0, 265]
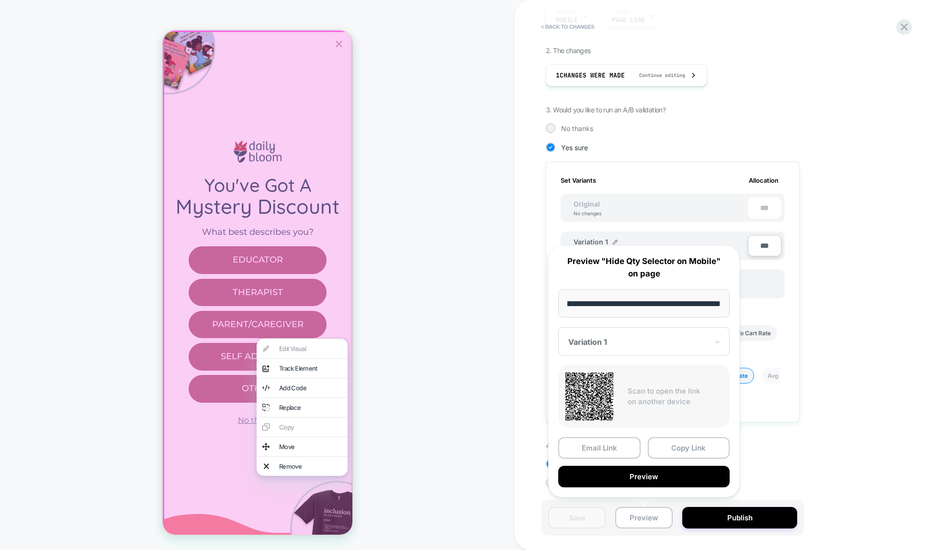
click at [816, 321] on div "1. What audience and where will the experience run? Audience All Visitors Pages…" at bounding box center [720, 229] width 349 height 548
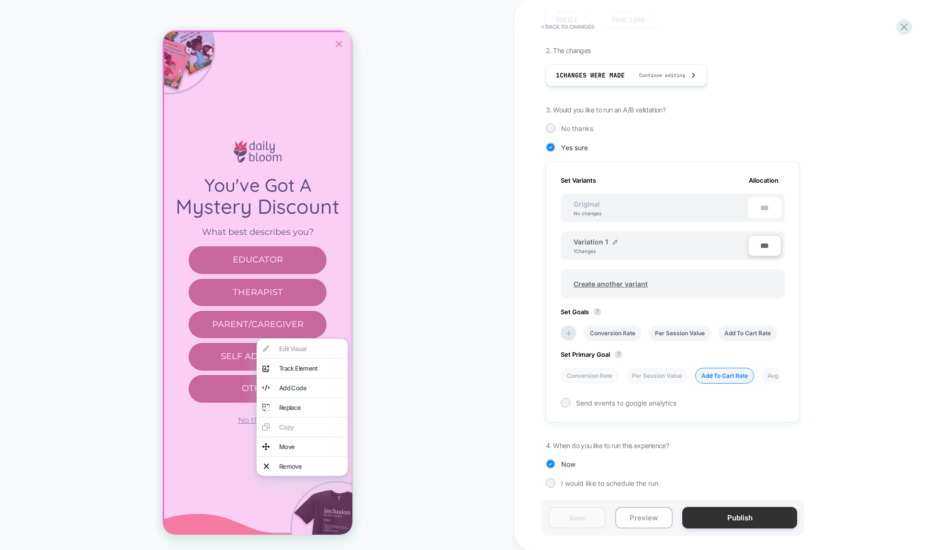
click at [732, 518] on button "Publish" at bounding box center [739, 518] width 115 height 22
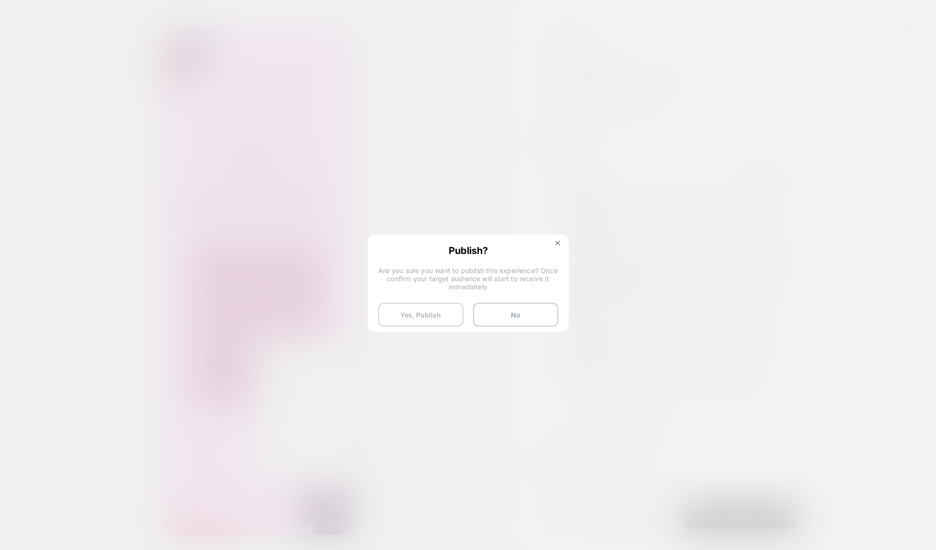
click at [422, 317] on button "Yes, Publish" at bounding box center [420, 315] width 85 height 24
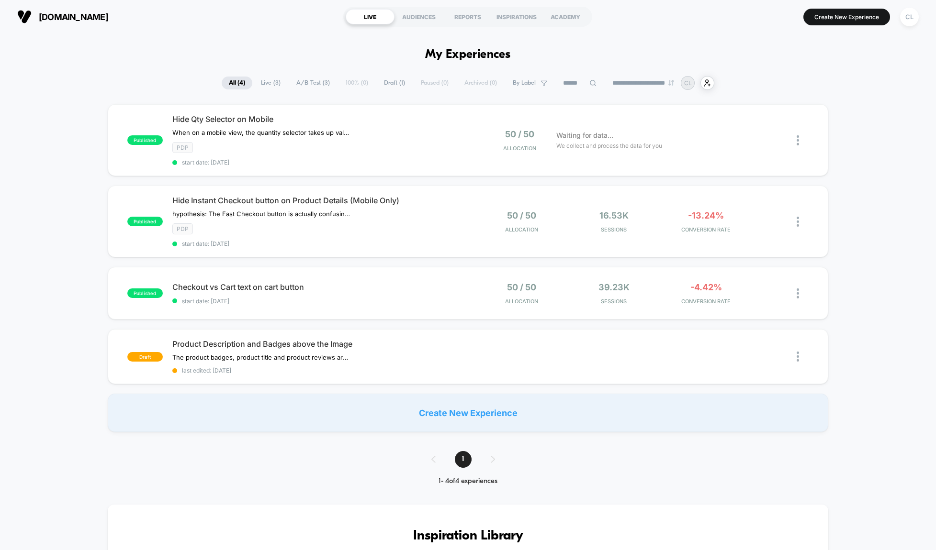
click at [93, 87] on div "**********" at bounding box center [468, 83] width 936 height 14
click at [862, 123] on div "published Hide Qty Selector on Mobile When on a mobile view, the quantity selec…" at bounding box center [468, 268] width 936 height 328
click at [90, 79] on div "**********" at bounding box center [468, 83] width 936 height 14
